Goal: Task Accomplishment & Management: Manage account settings

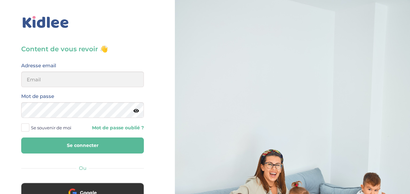
type input "[EMAIL_ADDRESS][DOMAIN_NAME]"
click at [89, 150] on button "Se connecter" at bounding box center [82, 145] width 123 height 16
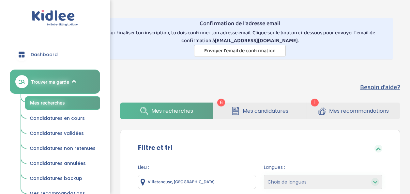
select select "salary_desc"
click at [269, 112] on span "Mes candidatures" at bounding box center [266, 111] width 46 height 8
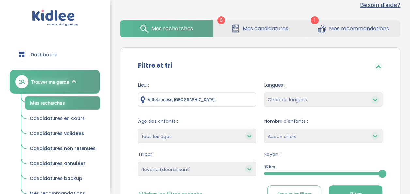
scroll to position [85, 0]
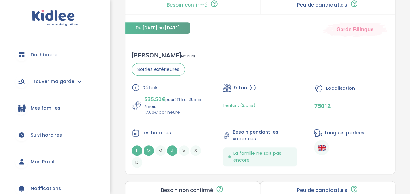
scroll to position [221, 0]
click at [241, 53] on div "Yohann P . N° 7223 Sorties extérieures Détails : 535.50€ pour 31h et 30min /moi…" at bounding box center [260, 109] width 270 height 129
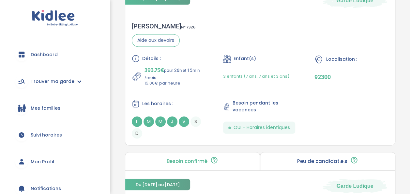
scroll to position [438, 0]
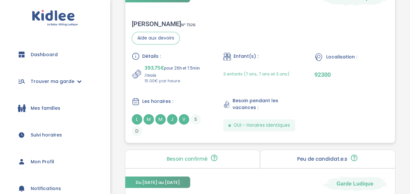
click at [209, 68] on div "Détails : 393.75€ pour 26h et 15min /mois 15.00€ par heure Enfant(s) : 3 enfant…" at bounding box center [260, 94] width 257 height 84
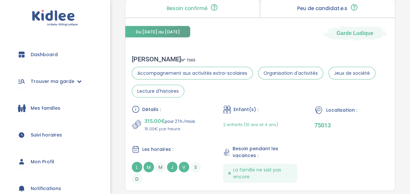
scroll to position [614, 0]
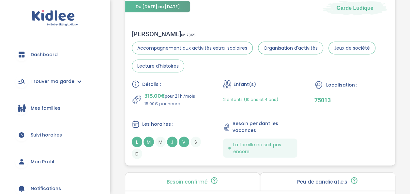
click at [203, 102] on div "315.00€ pour 21h /mois 15.00€ par heure" at bounding box center [169, 99] width 74 height 16
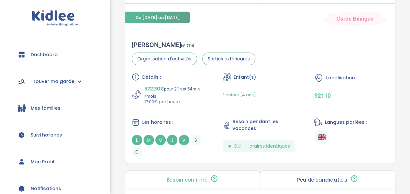
scroll to position [801, 0]
click at [184, 118] on div "Les horaires :" at bounding box center [169, 122] width 74 height 8
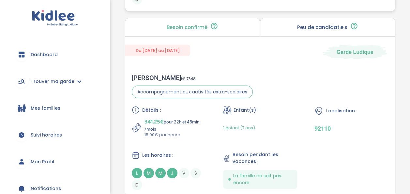
scroll to position [991, 0]
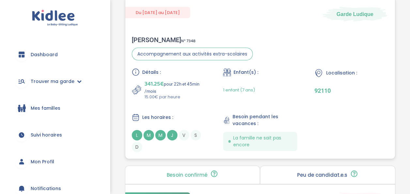
click at [178, 85] on p "341.25€ pour 22h et 45min /mois" at bounding box center [176, 86] width 62 height 14
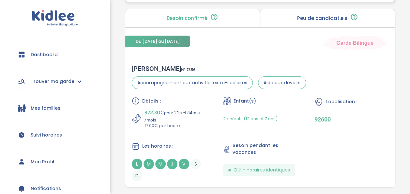
scroll to position [1148, 0]
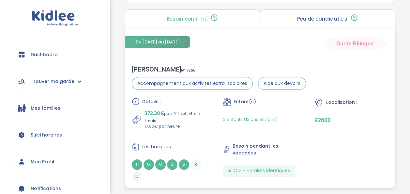
click at [201, 123] on p "17.00€ par heure" at bounding box center [176, 126] width 62 height 7
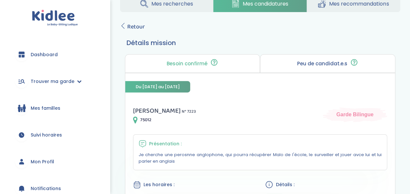
scroll to position [109, 0]
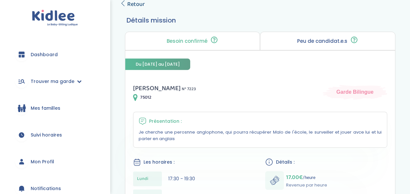
click at [136, 4] on span "Retour" at bounding box center [136, 4] width 18 height 9
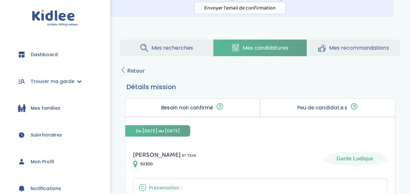
scroll to position [42, 0]
click at [142, 70] on span "Retour" at bounding box center [136, 71] width 18 height 9
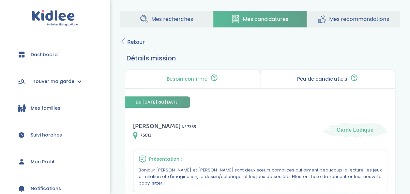
scroll to position [71, 0]
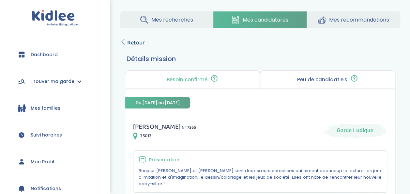
click at [130, 44] on span "Retour" at bounding box center [136, 42] width 18 height 9
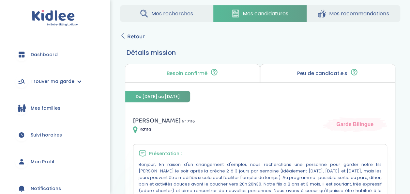
scroll to position [71, 0]
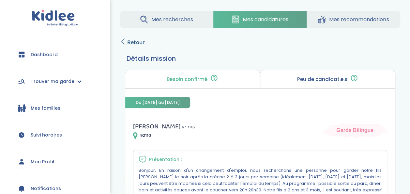
click at [140, 38] on span "Retour" at bounding box center [136, 42] width 18 height 9
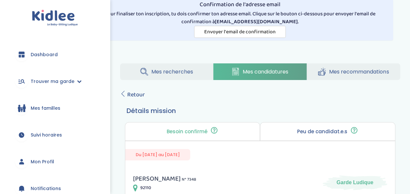
scroll to position [8, 0]
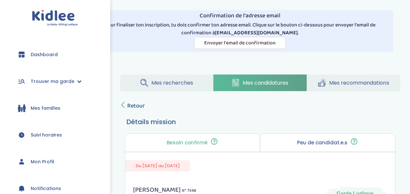
click at [136, 102] on span "Retour" at bounding box center [136, 105] width 18 height 9
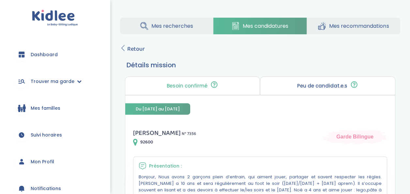
scroll to position [20, 0]
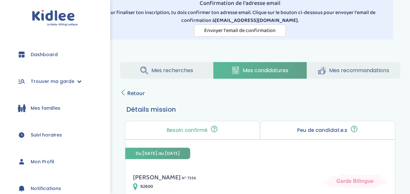
click at [132, 89] on span "Retour" at bounding box center [136, 93] width 18 height 9
